Goal: Navigation & Orientation: Find specific page/section

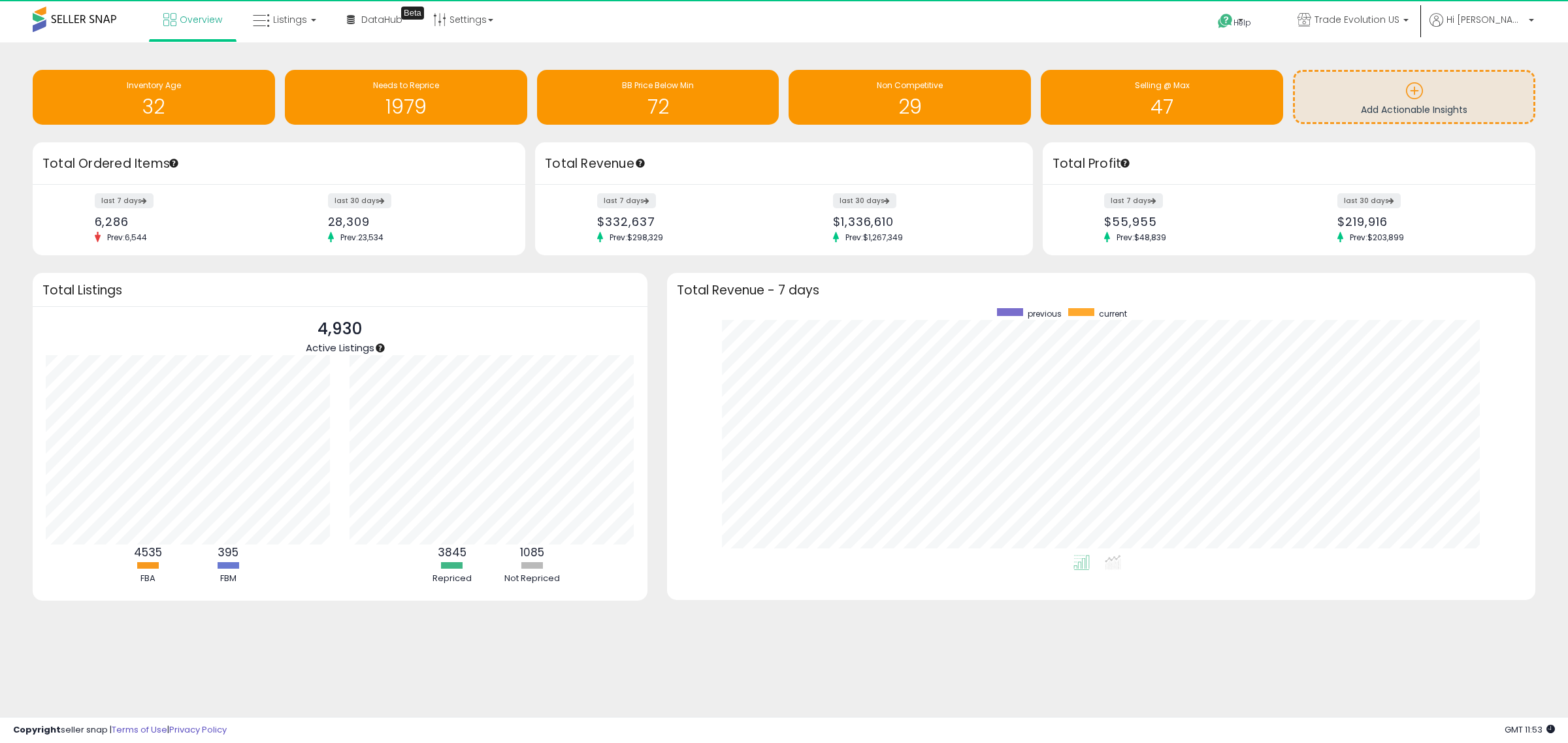
scroll to position [247, 843]
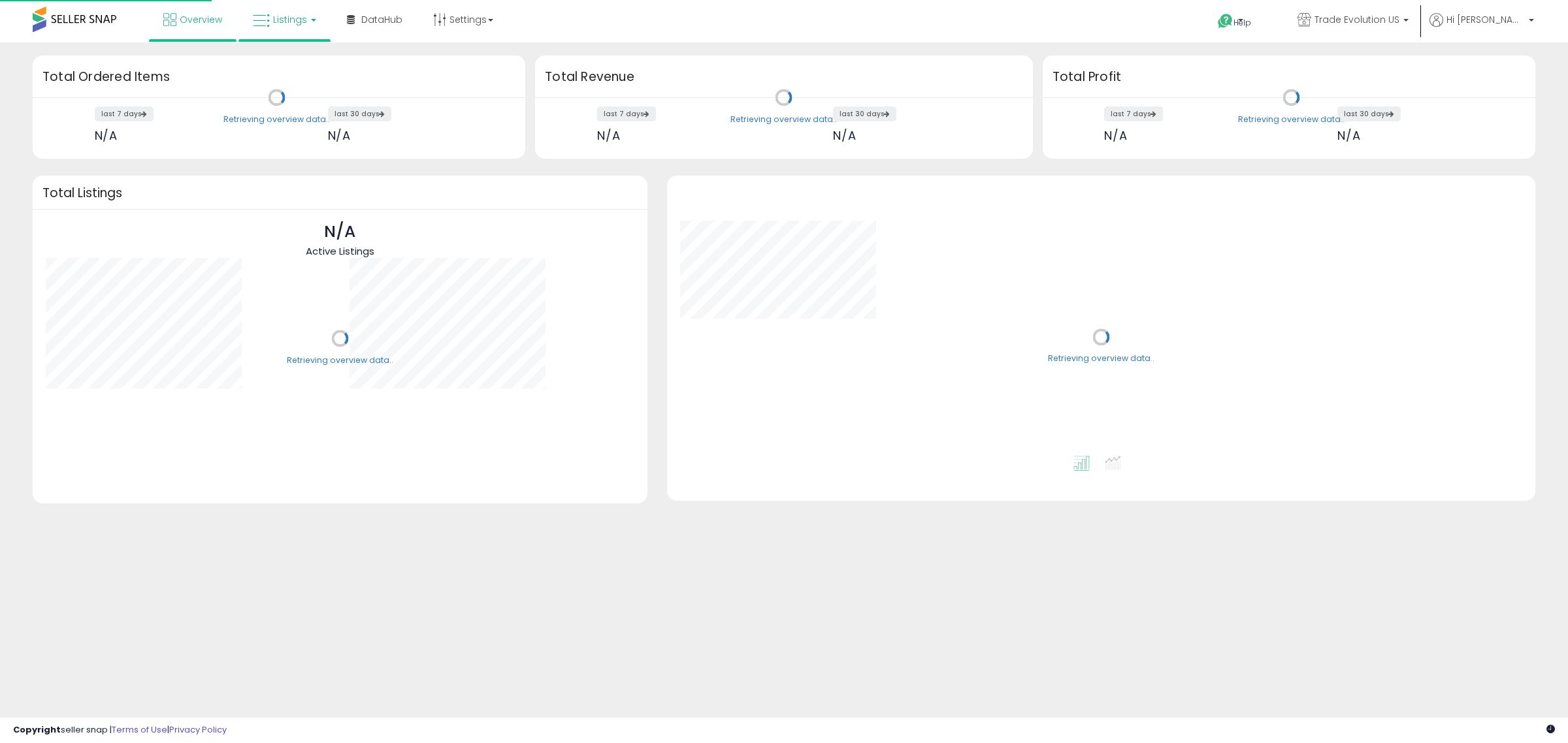
click at [269, 20] on link "Listings" at bounding box center [285, 19] width 83 height 39
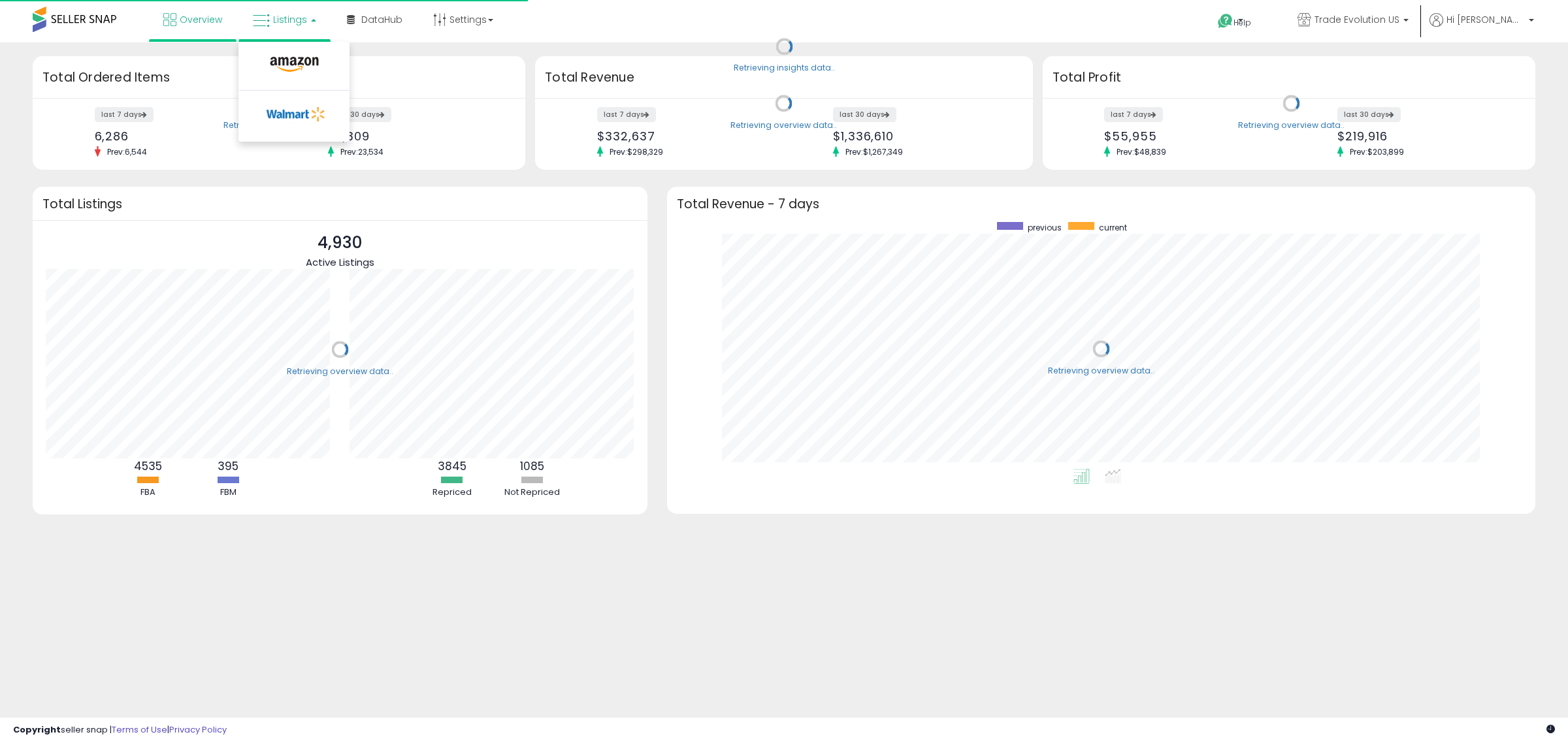
scroll to position [247, 843]
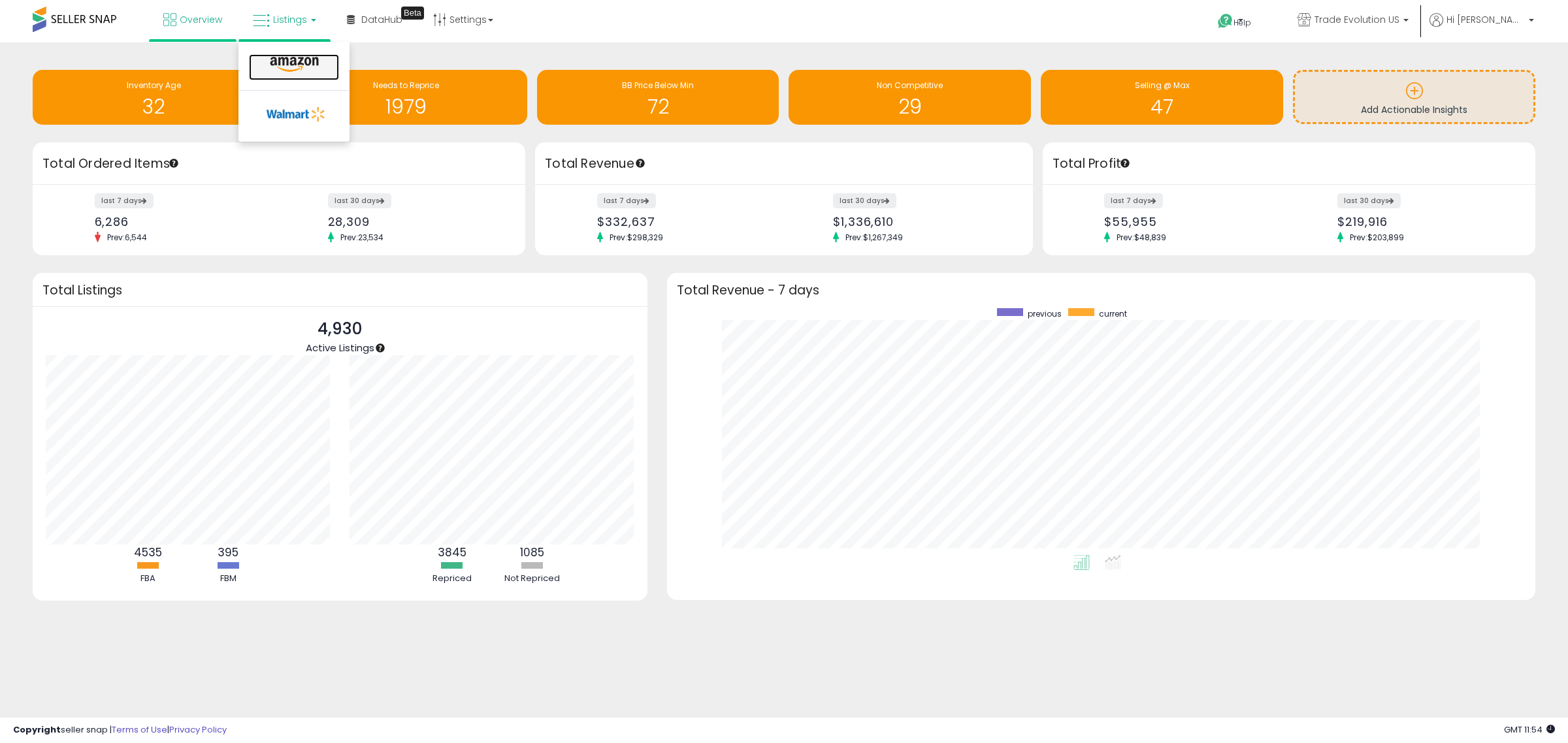
click at [304, 63] on icon at bounding box center [295, 65] width 57 height 17
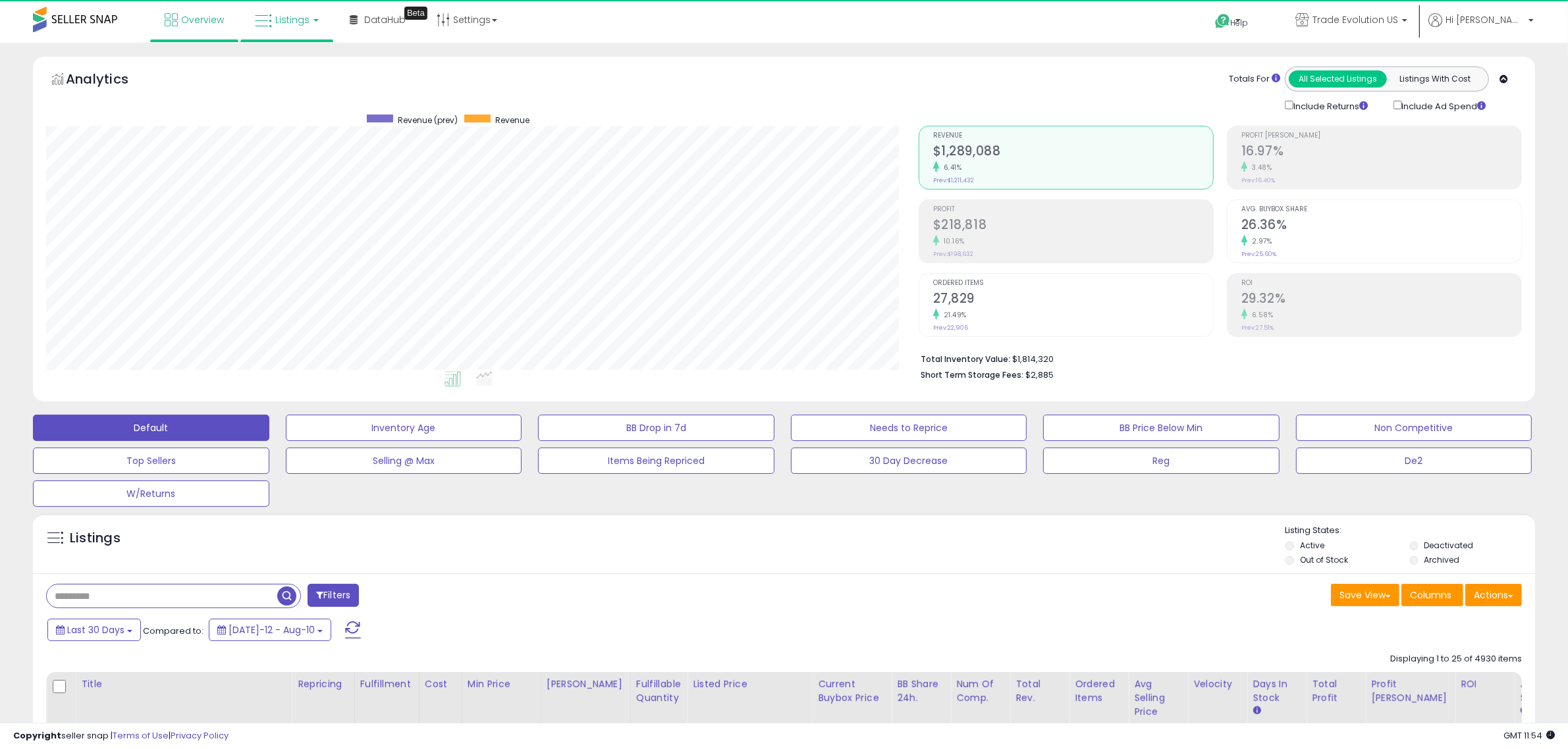
scroll to position [270, 872]
